Goal: Task Accomplishment & Management: Use online tool/utility

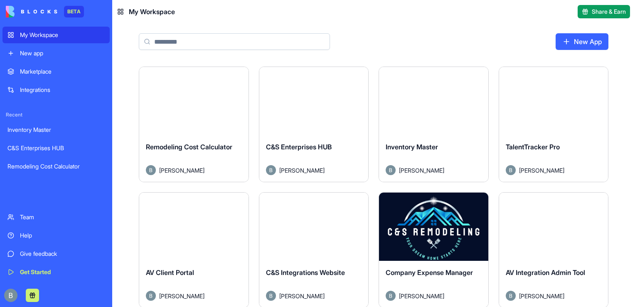
click at [622, 44] on div "New App" at bounding box center [373, 44] width 523 height 43
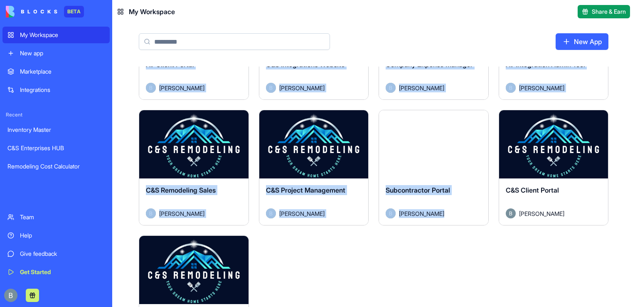
scroll to position [210, 0]
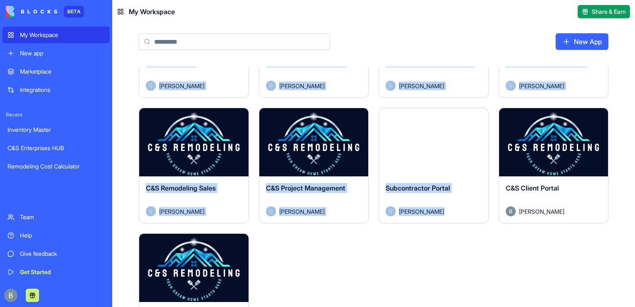
drag, startPoint x: 625, startPoint y: 137, endPoint x: 589, endPoint y: 237, distance: 106.2
click at [589, 237] on div "Launch Remodeling Cost Calculator [PERSON_NAME] Launch C&S Enterprises HUB [PER…" at bounding box center [373, 181] width 523 height 649
drag, startPoint x: 589, startPoint y: 237, endPoint x: 511, endPoint y: 255, distance: 80.1
click at [511, 255] on div "Launch Remodeling Cost Calculator [PERSON_NAME] Launch C&S Enterprises HUB [PER…" at bounding box center [374, 176] width 470 height 639
click at [559, 142] on button "Launch" at bounding box center [553, 142] width 62 height 17
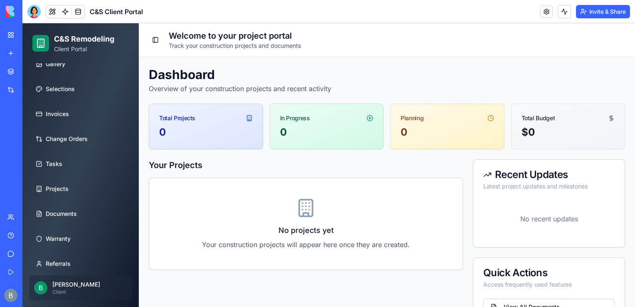
scroll to position [84, 0]
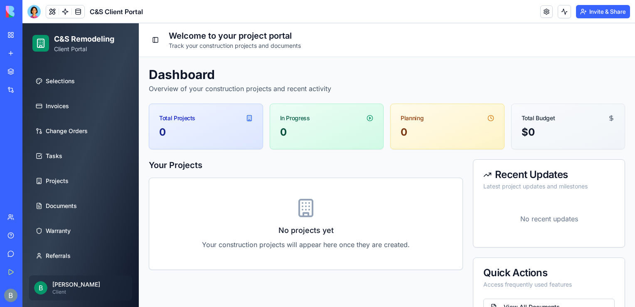
click at [34, 286] on span "B" at bounding box center [40, 287] width 13 height 13
click at [71, 284] on p "[PERSON_NAME]" at bounding box center [89, 284] width 75 height 8
click at [45, 287] on span "B" at bounding box center [40, 287] width 13 height 13
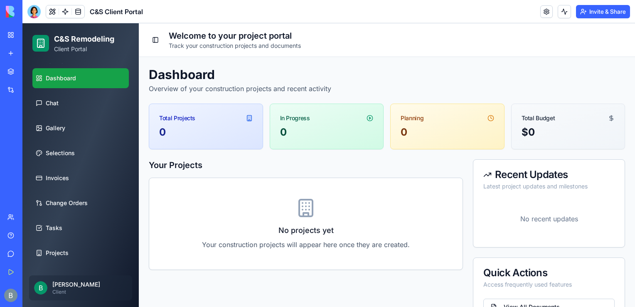
scroll to position [0, 0]
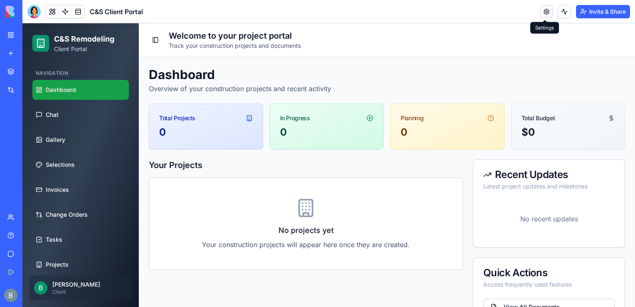
click at [541, 5] on link at bounding box center [546, 11] width 12 height 12
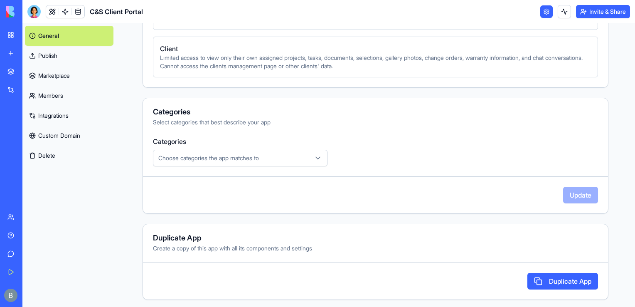
scroll to position [383, 0]
click at [271, 157] on div "Choose categories the app matches to" at bounding box center [240, 156] width 170 height 8
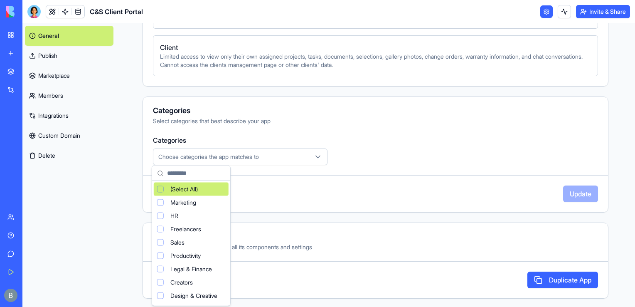
click at [271, 157] on html "**********" at bounding box center [317, 153] width 635 height 307
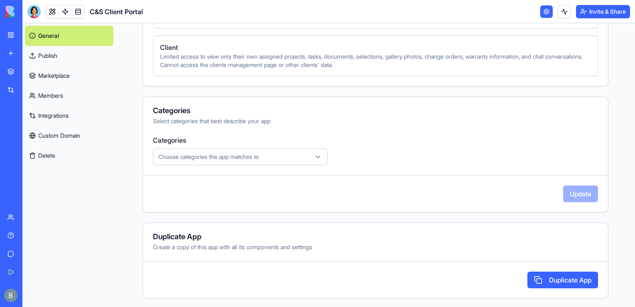
click at [385, 149] on div "Categories Choose categories the app matches to" at bounding box center [375, 150] width 445 height 30
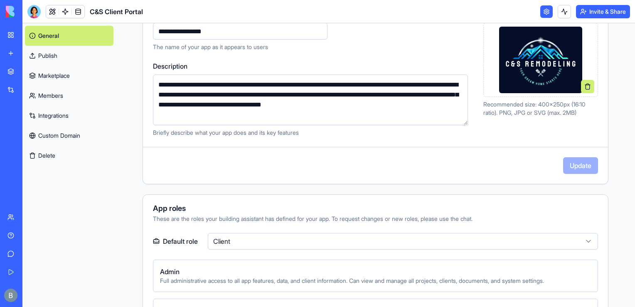
scroll to position [0, 0]
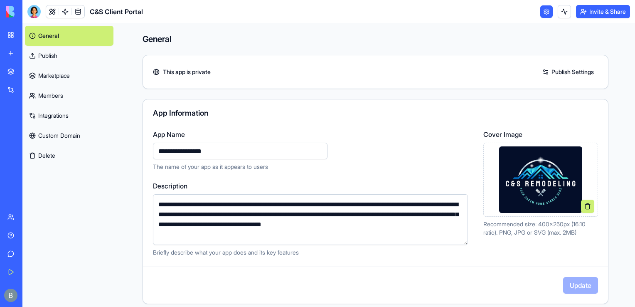
click at [55, 12] on link at bounding box center [52, 11] width 12 height 12
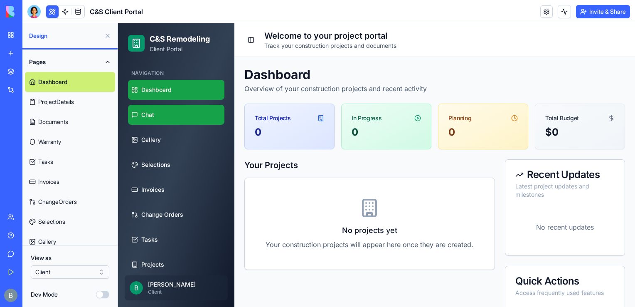
click at [177, 114] on link "Chat" at bounding box center [176, 115] width 96 height 20
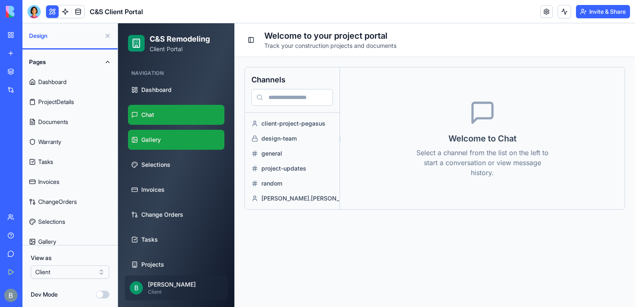
click at [194, 142] on link "Gallery" at bounding box center [176, 140] width 96 height 20
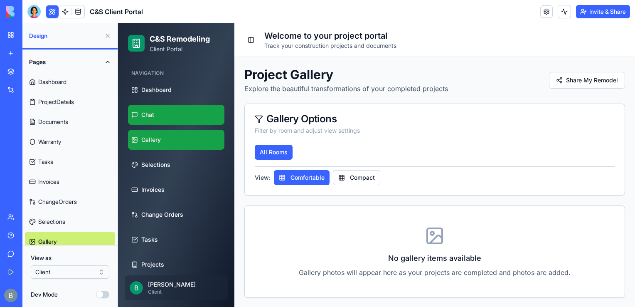
click at [188, 122] on link "Chat" at bounding box center [176, 115] width 96 height 20
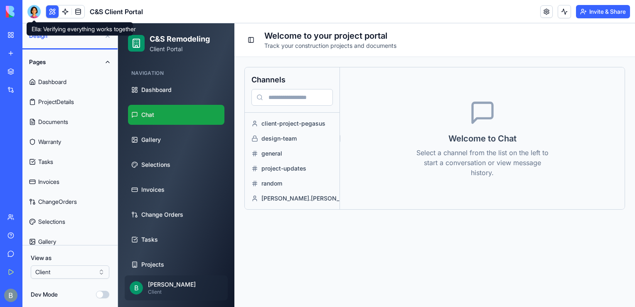
click at [37, 19] on header "C&S Client Portal Invite & Share" at bounding box center [328, 11] width 612 height 23
click at [35, 16] on div at bounding box center [33, 11] width 13 height 13
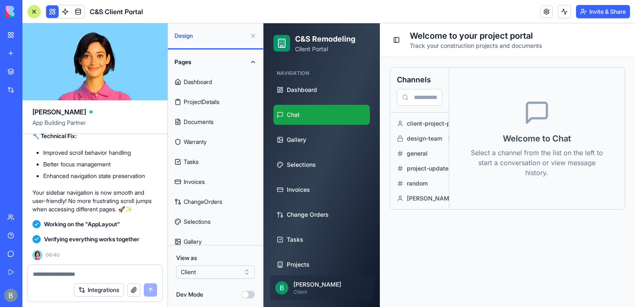
click at [73, 271] on textarea at bounding box center [95, 274] width 124 height 8
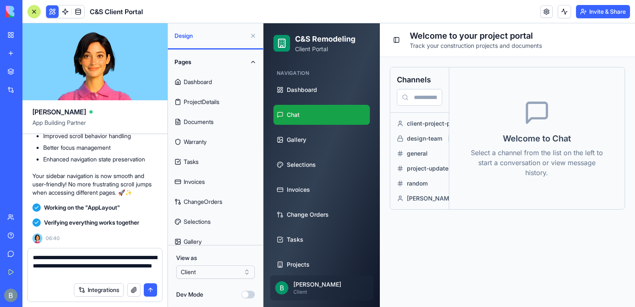
type textarea "**********"
drag, startPoint x: 123, startPoint y: 277, endPoint x: -2, endPoint y: 228, distance: 134.3
click at [0, 228] on html "BETA My Workspace New app Marketplace Integrations Recent Inventory Master C&S …" at bounding box center [317, 153] width 635 height 307
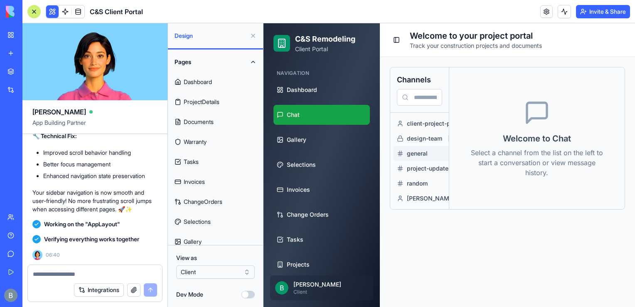
click at [418, 148] on button "general" at bounding box center [461, 153] width 136 height 15
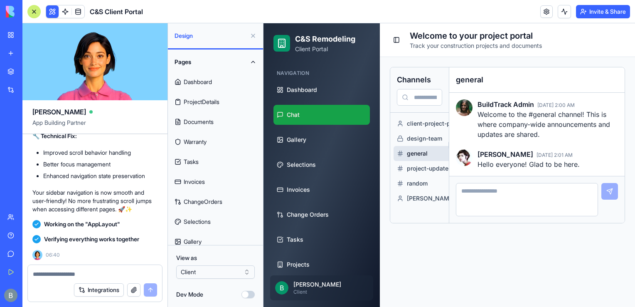
click at [534, 199] on textarea at bounding box center [527, 199] width 142 height 33
click at [68, 273] on textarea at bounding box center [95, 274] width 125 height 8
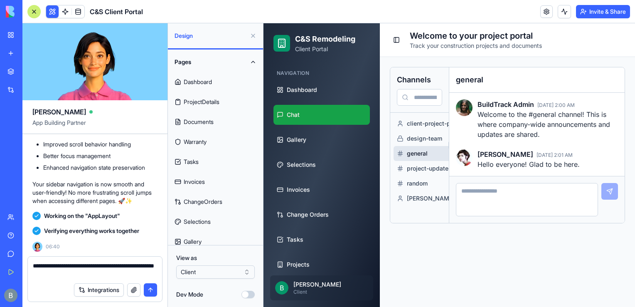
type textarea "**********"
click at [78, 12] on link at bounding box center [78, 11] width 12 height 12
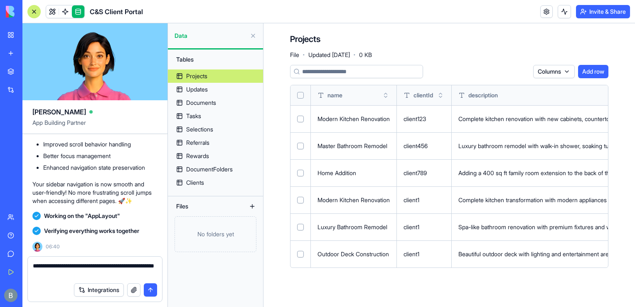
click at [99, 266] on textarea "**********" at bounding box center [95, 269] width 125 height 17
click at [98, 270] on textarea "**********" at bounding box center [95, 269] width 125 height 17
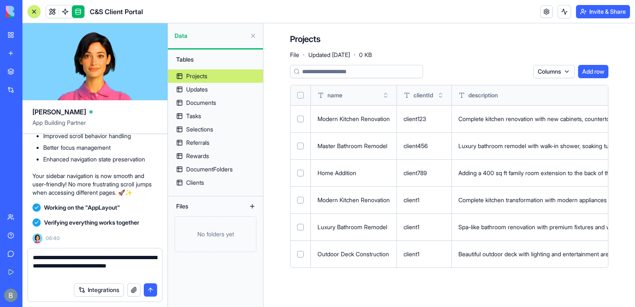
type textarea "**********"
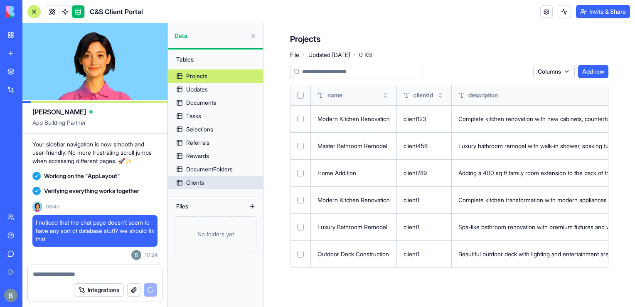
click at [189, 185] on div "Clients" at bounding box center [195, 182] width 18 height 8
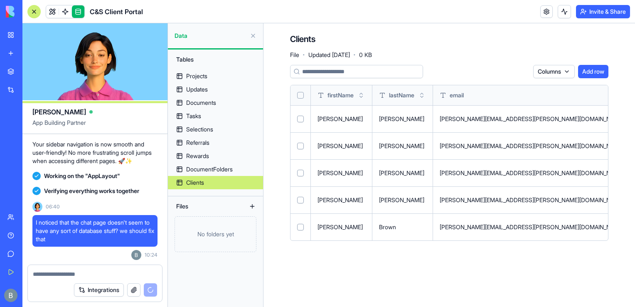
drag, startPoint x: 352, startPoint y: 78, endPoint x: 590, endPoint y: 125, distance: 242.8
click at [590, 125] on div "Columns Add row [PERSON_NAME] email phone address city state zipCode company no…" at bounding box center [449, 153] width 318 height 176
click at [450, 66] on div "Columns Add row" at bounding box center [449, 71] width 318 height 13
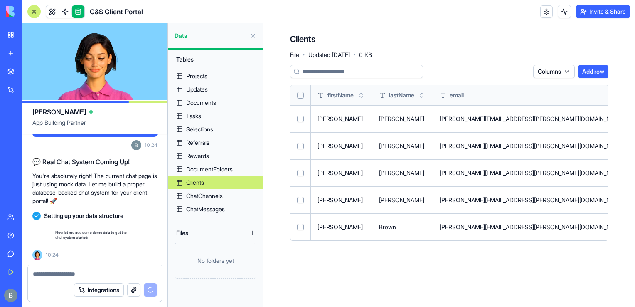
scroll to position [16158, 0]
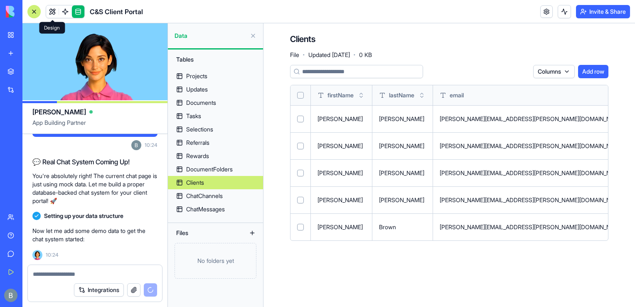
click at [33, 10] on div at bounding box center [33, 11] width 13 height 13
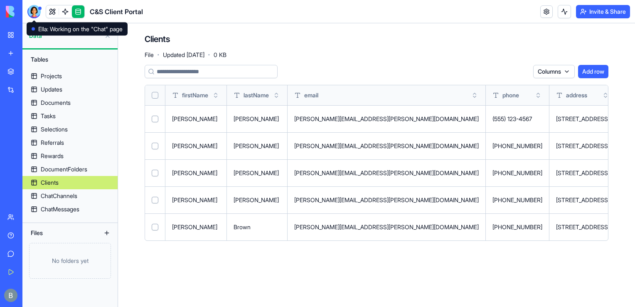
click at [37, 7] on div at bounding box center [33, 11] width 13 height 13
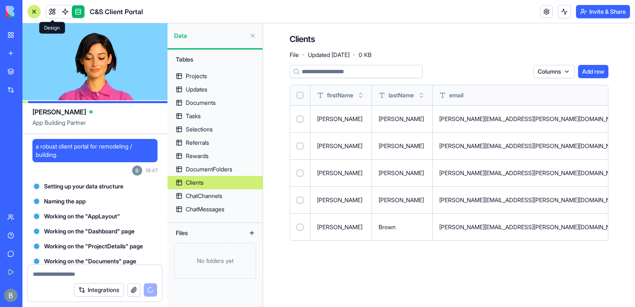
scroll to position [16196, 0]
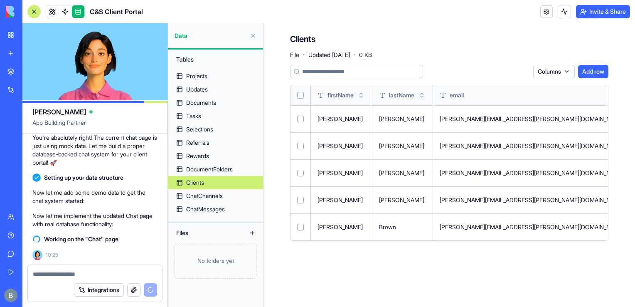
click at [37, 13] on div at bounding box center [33, 11] width 13 height 13
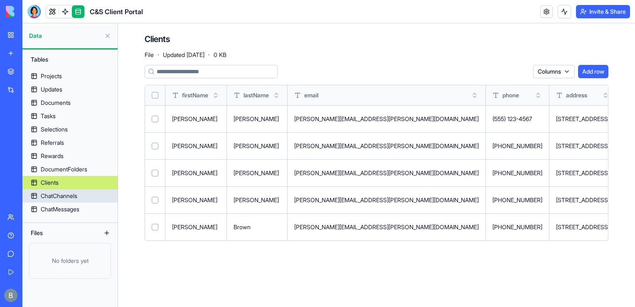
click at [85, 196] on link "ChatChannels" at bounding box center [69, 195] width 95 height 13
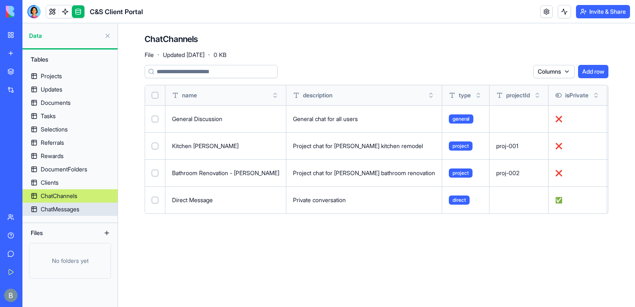
click at [75, 210] on div "ChatMessages" at bounding box center [60, 209] width 39 height 8
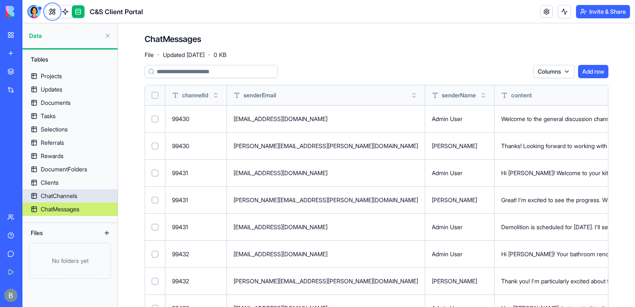
click at [68, 192] on div "ChatChannels" at bounding box center [59, 196] width 37 height 8
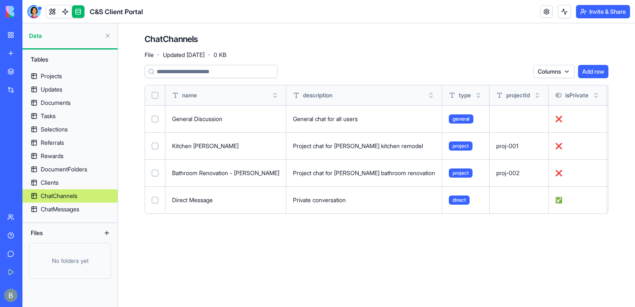
click at [66, 201] on link "ChatChannels" at bounding box center [69, 195] width 95 height 13
click at [66, 207] on div "ChatMessages" at bounding box center [60, 209] width 39 height 8
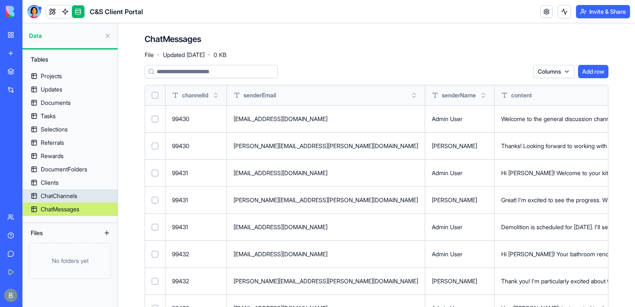
click at [65, 199] on div "ChatChannels" at bounding box center [59, 196] width 37 height 8
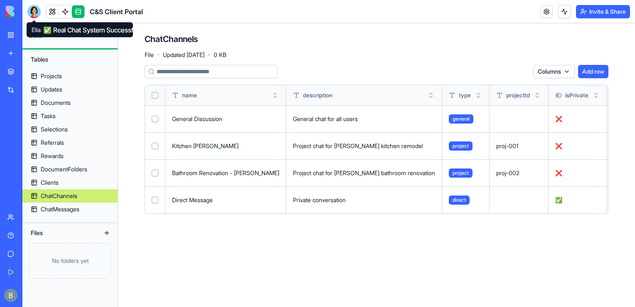
click at [30, 8] on div at bounding box center [33, 11] width 13 height 13
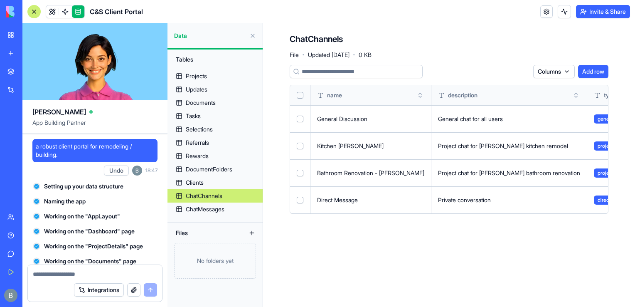
scroll to position [16715, 0]
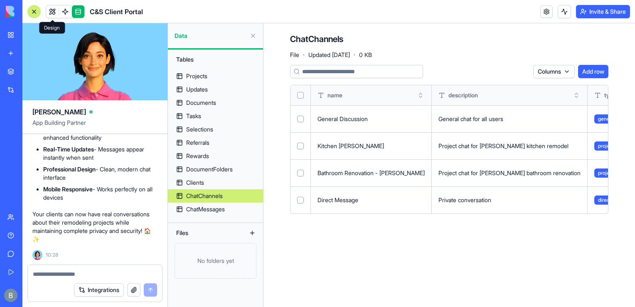
click at [52, 8] on span at bounding box center [52, 11] width 23 height 23
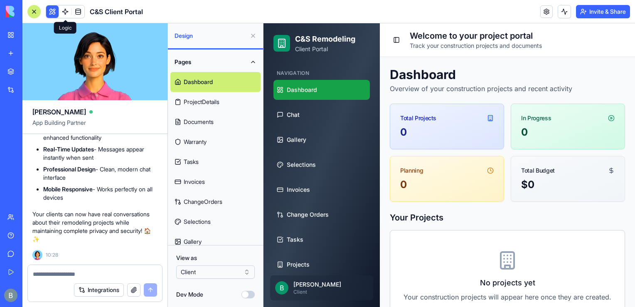
click at [251, 39] on button at bounding box center [252, 35] width 13 height 13
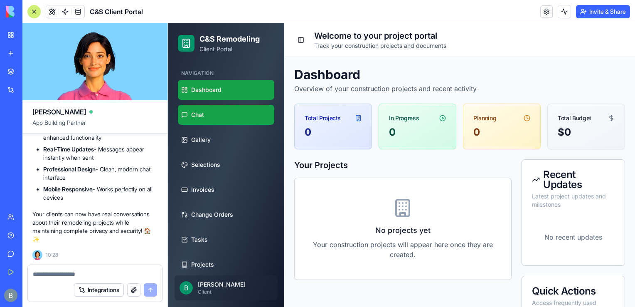
click at [223, 119] on link "Chat" at bounding box center [226, 115] width 96 height 20
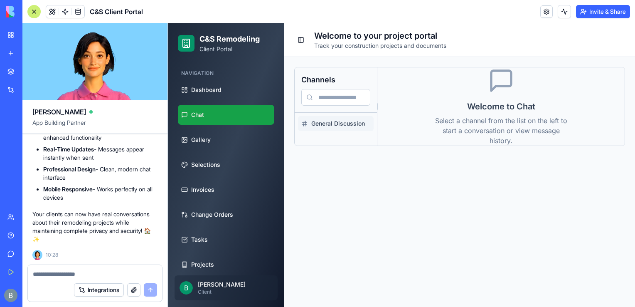
click at [318, 122] on span "General Discussion" at bounding box center [340, 123] width 59 height 8
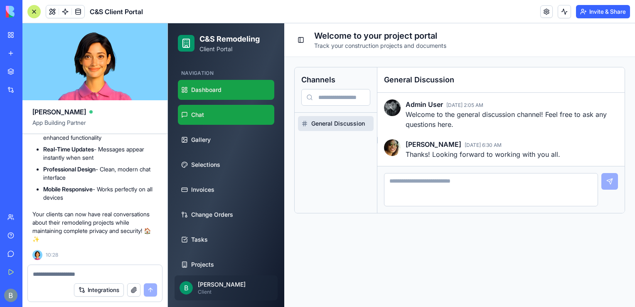
click at [217, 89] on span "Dashboard" at bounding box center [206, 90] width 30 height 8
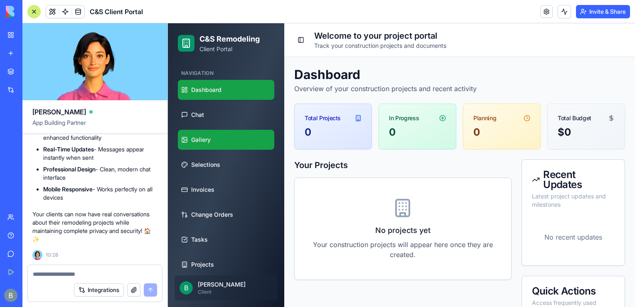
click at [214, 137] on link "Gallery" at bounding box center [226, 140] width 96 height 20
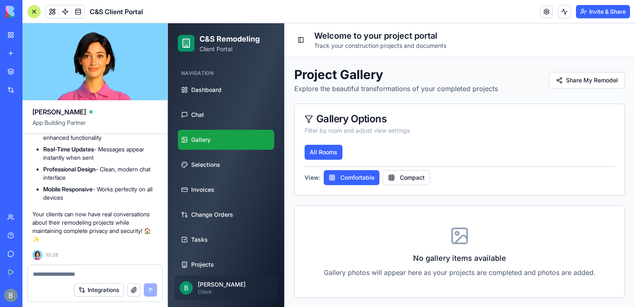
click at [209, 103] on ul "Dashboard Chat Gallery Selections Invoices Change Orders Tasks Projects Documen…" at bounding box center [226, 214] width 96 height 269
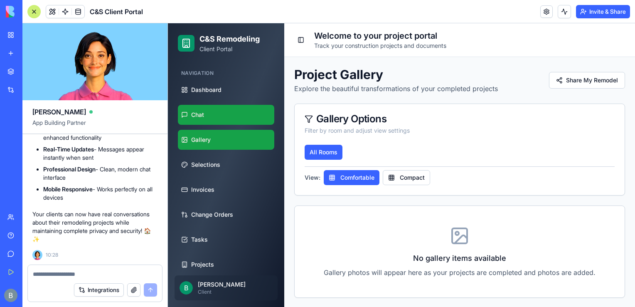
click at [210, 111] on link "Chat" at bounding box center [226, 115] width 96 height 20
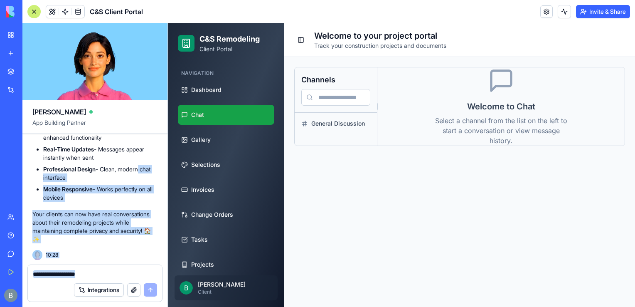
scroll to position [16715, 0]
drag, startPoint x: 141, startPoint y: 164, endPoint x: 69, endPoint y: 289, distance: 145.0
click at [69, 289] on div "[PERSON_NAME] App Building Partner a robust client portal for remodeling / buil…" at bounding box center [94, 164] width 145 height 283
drag, startPoint x: 69, startPoint y: 289, endPoint x: 30, endPoint y: 210, distance: 87.7
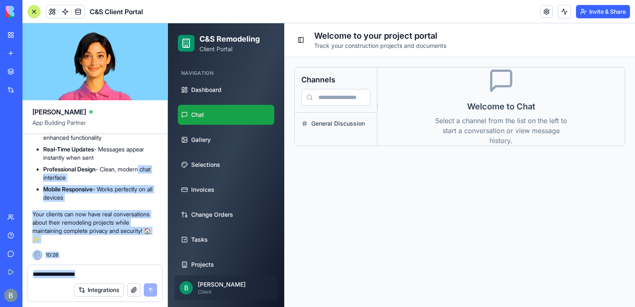
click at [57, 211] on p "Your clients can now have real conversations about their remodeling projects wh…" at bounding box center [94, 226] width 125 height 33
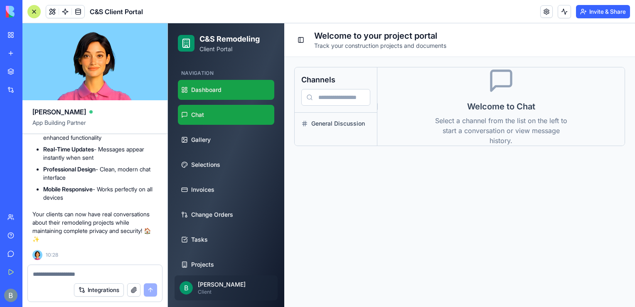
click at [253, 84] on link "Dashboard" at bounding box center [226, 90] width 96 height 20
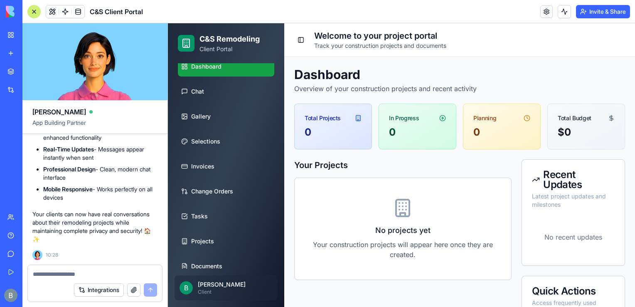
scroll to position [84, 0]
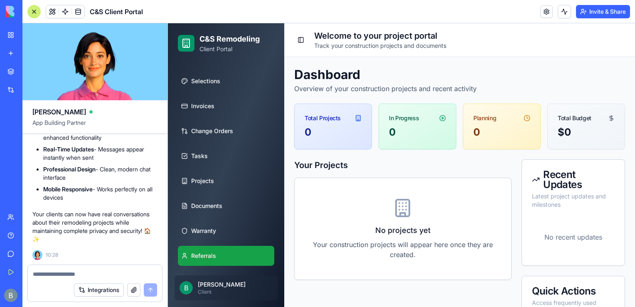
click at [237, 262] on link "Referrals" at bounding box center [226, 256] width 96 height 20
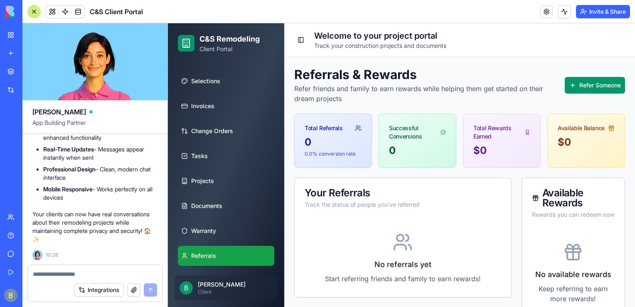
click at [79, 278] on div "Integrations" at bounding box center [95, 289] width 134 height 23
click at [76, 278] on div "Integrations" at bounding box center [95, 289] width 134 height 23
click at [68, 271] on textarea at bounding box center [95, 274] width 124 height 8
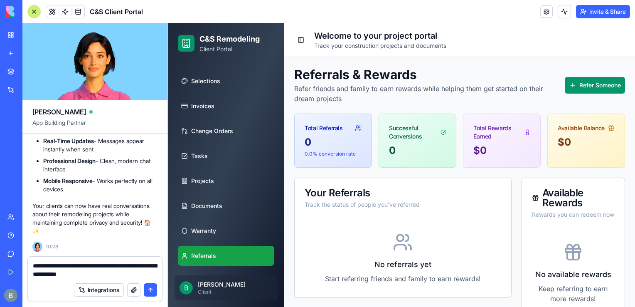
type textarea "**********"
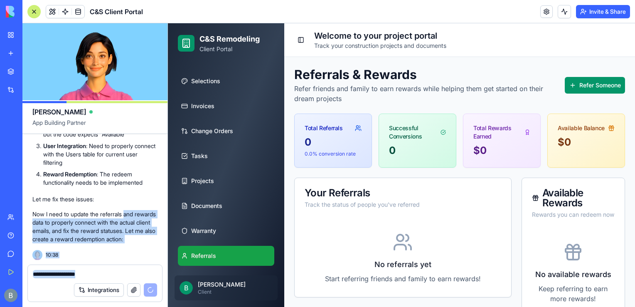
scroll to position [17074, 0]
drag, startPoint x: 128, startPoint y: 200, endPoint x: 106, endPoint y: 280, distance: 82.7
click at [106, 280] on div "[PERSON_NAME] App Building Partner a robust client portal for remodeling / buil…" at bounding box center [94, 164] width 145 height 283
drag, startPoint x: 106, startPoint y: 280, endPoint x: 68, endPoint y: 218, distance: 72.8
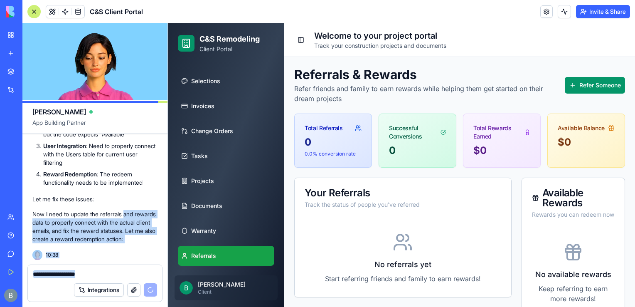
click at [68, 218] on p "Now I need to update the referrals and rewards data to properly connect with th…" at bounding box center [94, 226] width 125 height 33
click at [85, 252] on div "Now I need to update the referrals and rewards data to properly connect with th…" at bounding box center [94, 233] width 125 height 53
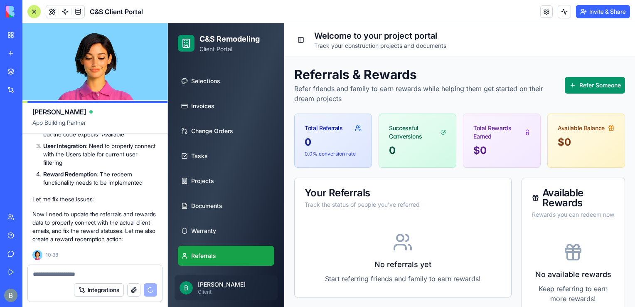
click at [97, 239] on p "Now I need to update the referrals and rewards data to properly connect with th…" at bounding box center [94, 226] width 125 height 33
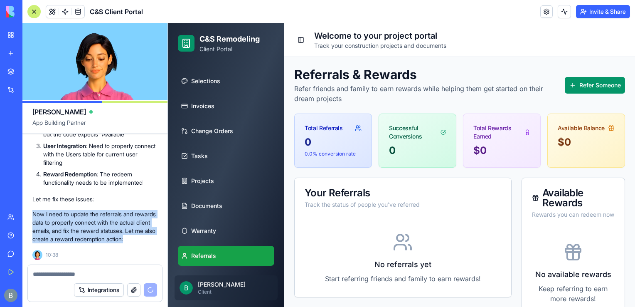
drag, startPoint x: 97, startPoint y: 239, endPoint x: 30, endPoint y: 195, distance: 80.4
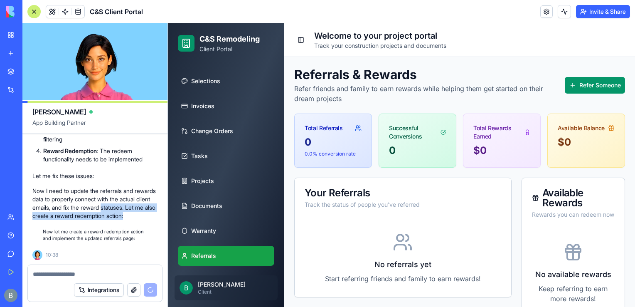
scroll to position [17121, 0]
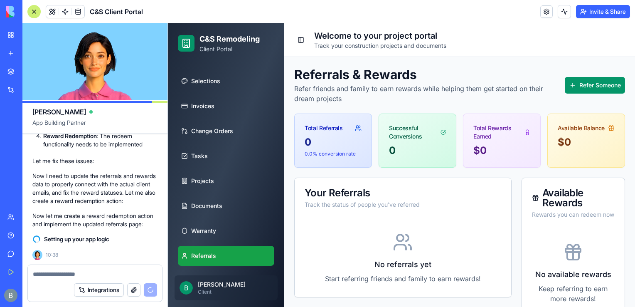
click at [86, 213] on p "Now let me create a reward redemption action and implement the updated referral…" at bounding box center [94, 219] width 125 height 17
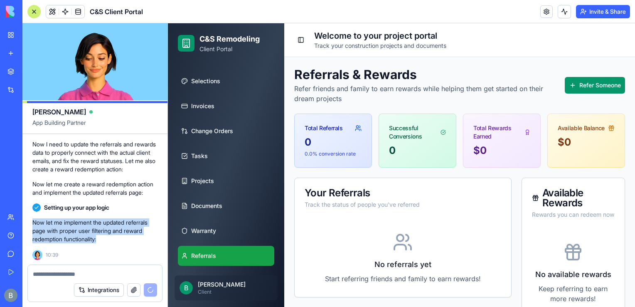
drag, startPoint x: 31, startPoint y: 221, endPoint x: 110, endPoint y: 243, distance: 81.7
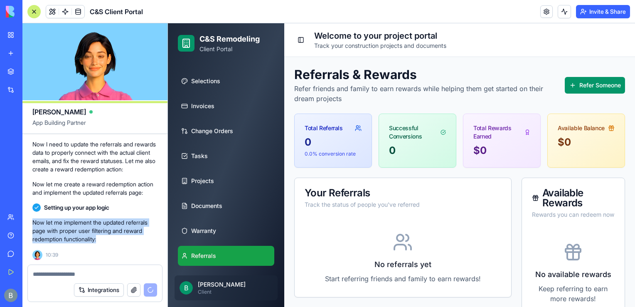
drag, startPoint x: 110, startPoint y: 243, endPoint x: 65, endPoint y: 229, distance: 47.0
click at [65, 229] on p "Now let me implement the updated referrals page with proper user filtering and …" at bounding box center [94, 230] width 125 height 25
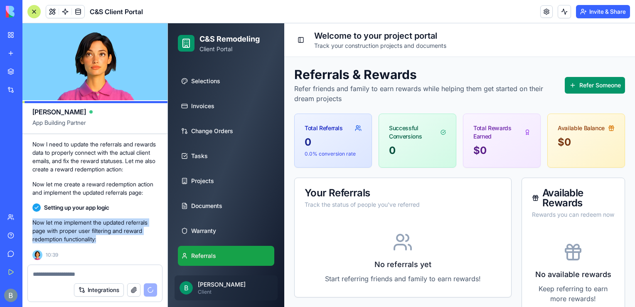
click at [5, 224] on link "Team" at bounding box center [18, 217] width 33 height 17
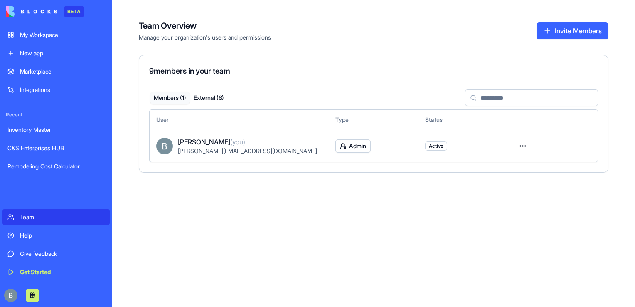
click at [64, 22] on div "BETA" at bounding box center [55, 11] width 107 height 23
click at [58, 27] on link "My Workspace" at bounding box center [55, 35] width 107 height 17
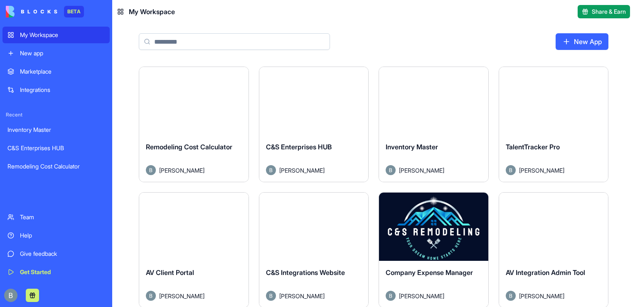
click at [387, 38] on div "New App" at bounding box center [373, 44] width 523 height 43
click at [121, 15] on div "My Workspace" at bounding box center [146, 12] width 58 height 10
click at [120, 11] on rect at bounding box center [119, 10] width 2 height 2
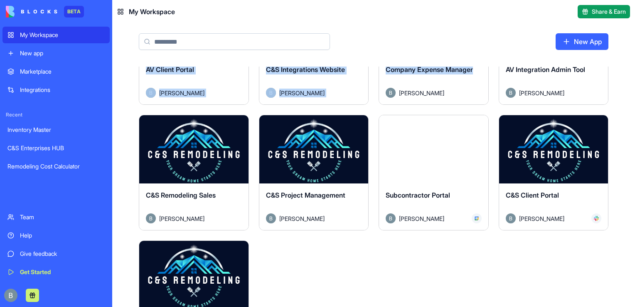
scroll to position [201, 0]
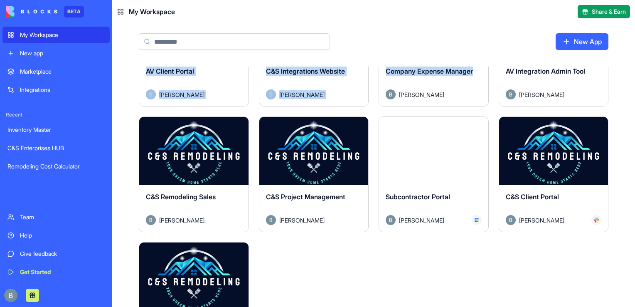
drag, startPoint x: 630, startPoint y: 91, endPoint x: 484, endPoint y: 75, distance: 147.1
click at [484, 75] on div "Launch Remodeling Cost Calculator [PERSON_NAME] Launch C&S Enterprises HUB [PER…" at bounding box center [373, 189] width 523 height 649
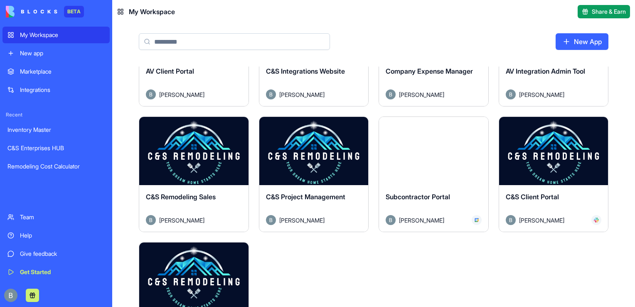
click at [377, 116] on div "Launch Remodeling Cost Calculator [PERSON_NAME] Launch C&S Enterprises HUB [PER…" at bounding box center [374, 184] width 470 height 639
click at [625, 162] on div "Launch Remodeling Cost Calculator [PERSON_NAME] Launch C&S Enterprises HUB [PER…" at bounding box center [373, 189] width 523 height 649
click at [566, 152] on button "Launch" at bounding box center [553, 151] width 62 height 17
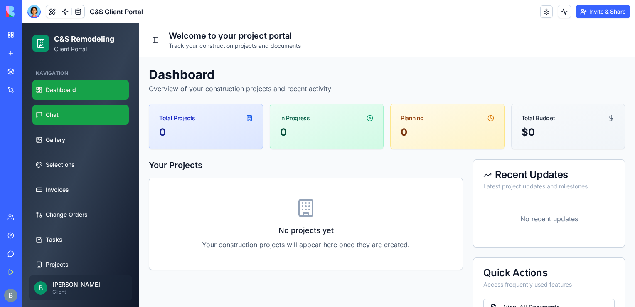
click at [73, 123] on link "Chat" at bounding box center [80, 115] width 96 height 20
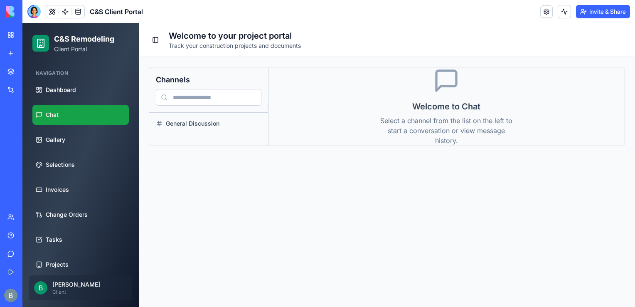
scroll to position [84, 0]
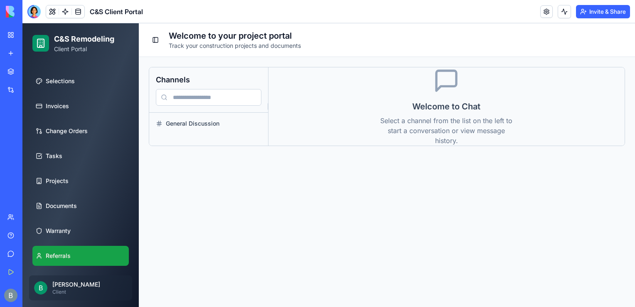
click at [87, 248] on link "Referrals" at bounding box center [80, 256] width 96 height 20
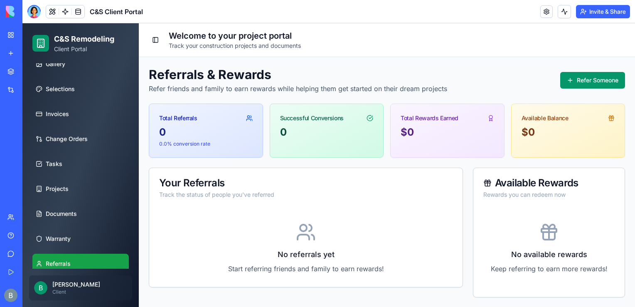
scroll to position [84, 0]
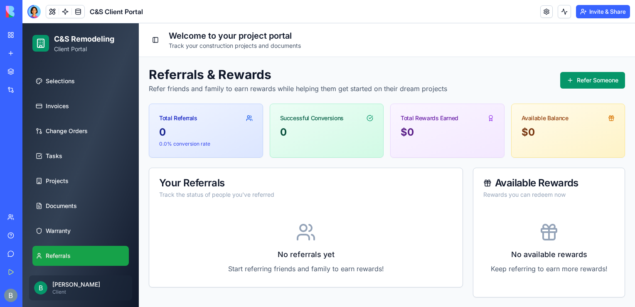
click at [28, 19] on header "C&S Client Portal Invite & Share" at bounding box center [328, 11] width 612 height 23
click at [28, 12] on div at bounding box center [33, 11] width 13 height 13
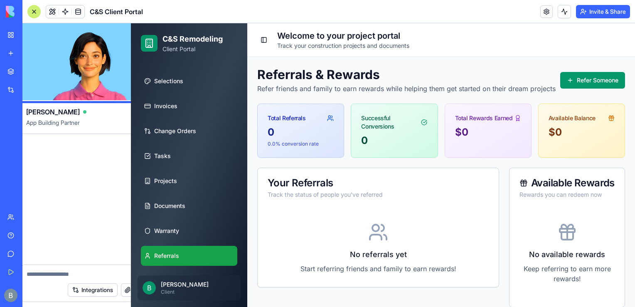
scroll to position [0, 0]
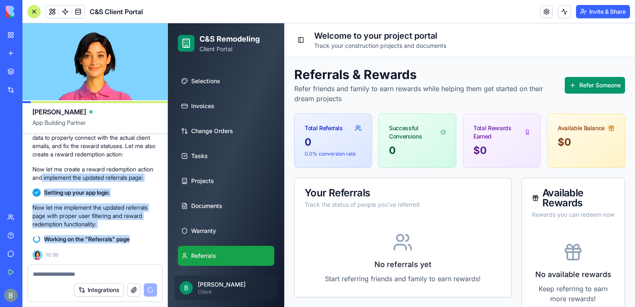
drag, startPoint x: 61, startPoint y: 165, endPoint x: 161, endPoint y: 235, distance: 122.0
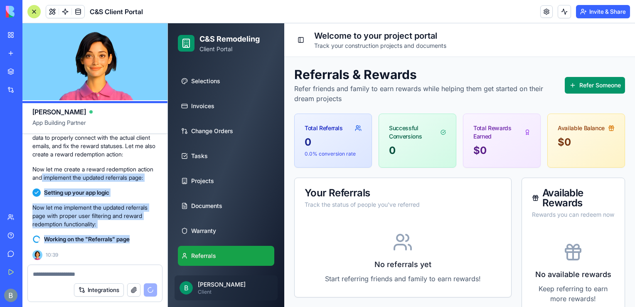
drag, startPoint x: 161, startPoint y: 235, endPoint x: 102, endPoint y: 222, distance: 60.4
click at [102, 222] on p "Now let me implement the updated referrals page with proper user filtering and …" at bounding box center [94, 215] width 125 height 25
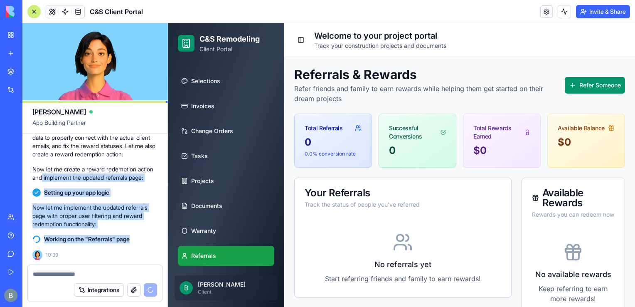
click at [69, 209] on p "Now let me implement the updated referrals page with proper user filtering and …" at bounding box center [94, 215] width 125 height 25
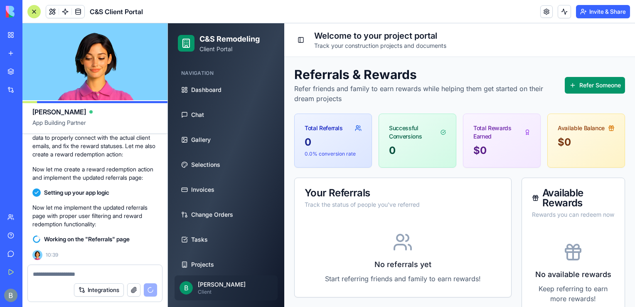
scroll to position [84, 0]
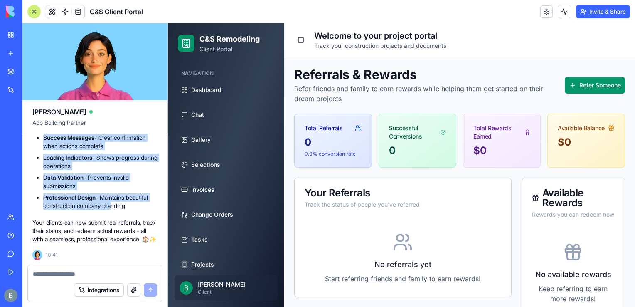
scroll to position [17318, 0]
drag, startPoint x: 113, startPoint y: 194, endPoint x: 42, endPoint y: 159, distance: 78.6
click at [42, 159] on div "✅ Referrals System Fully Functional! Your referrals page is now completely work…" at bounding box center [94, 6] width 125 height 474
click at [40, 160] on div "✅ Referrals System Fully Functional! Your referrals page is now completely work…" at bounding box center [94, 6] width 125 height 474
